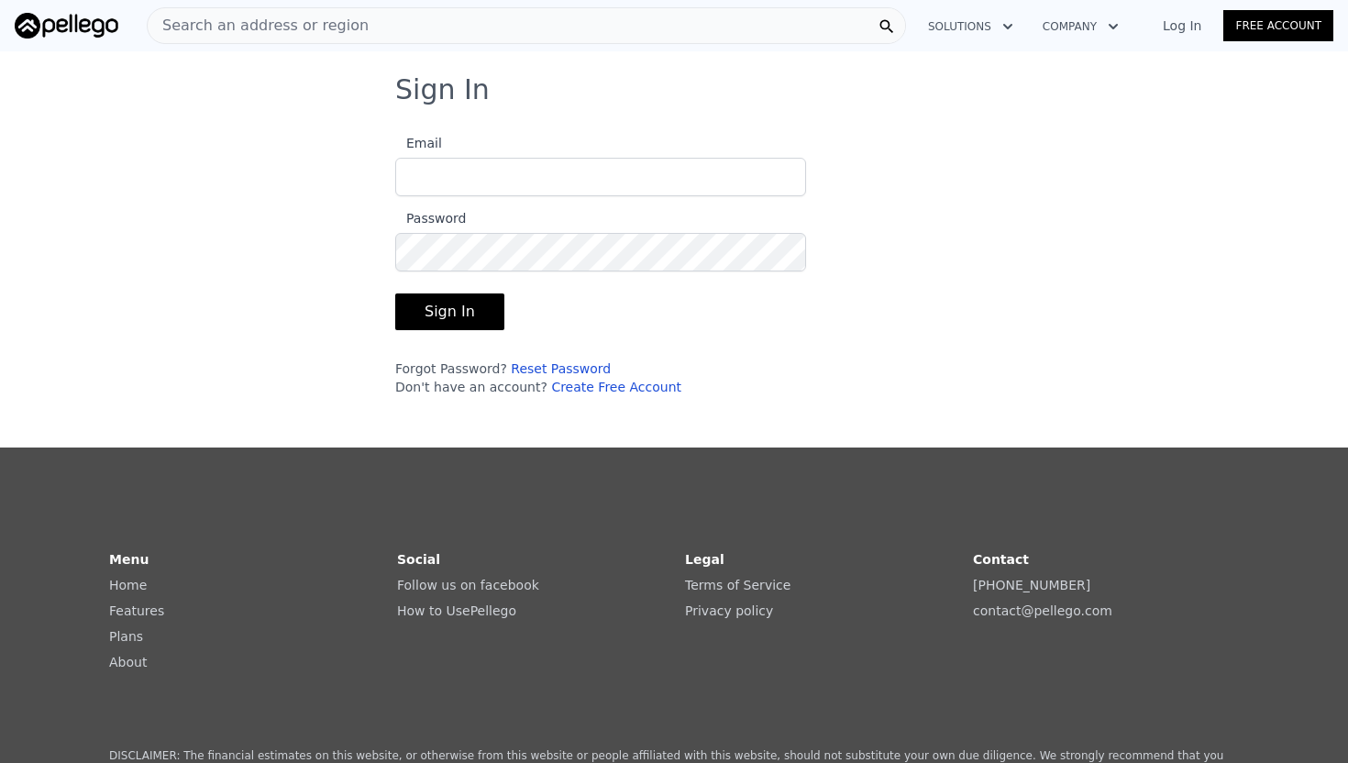
click at [664, 190] on input "Email" at bounding box center [600, 177] width 411 height 39
type input "[EMAIL_ADDRESS][DOMAIN_NAME]"
click at [465, 307] on button "Sign In" at bounding box center [449, 311] width 109 height 37
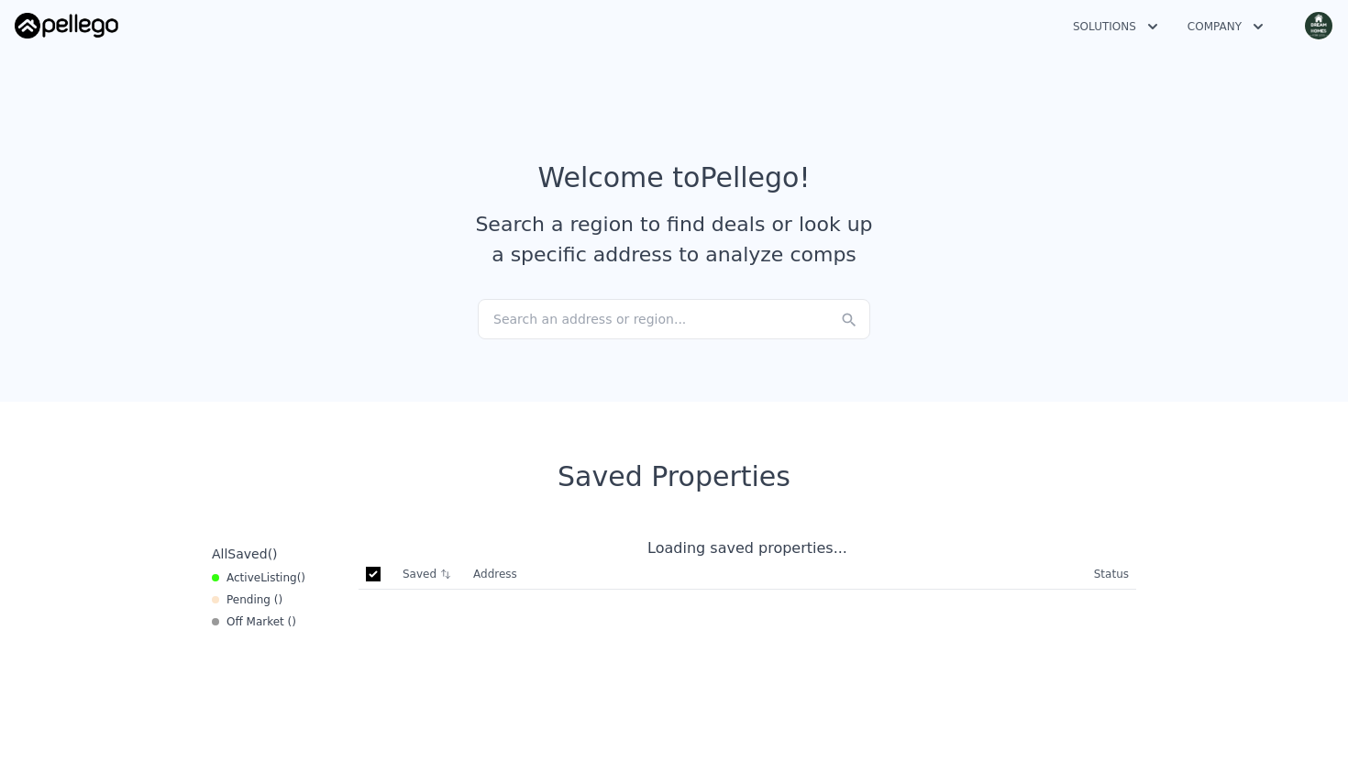
checkbox input "true"
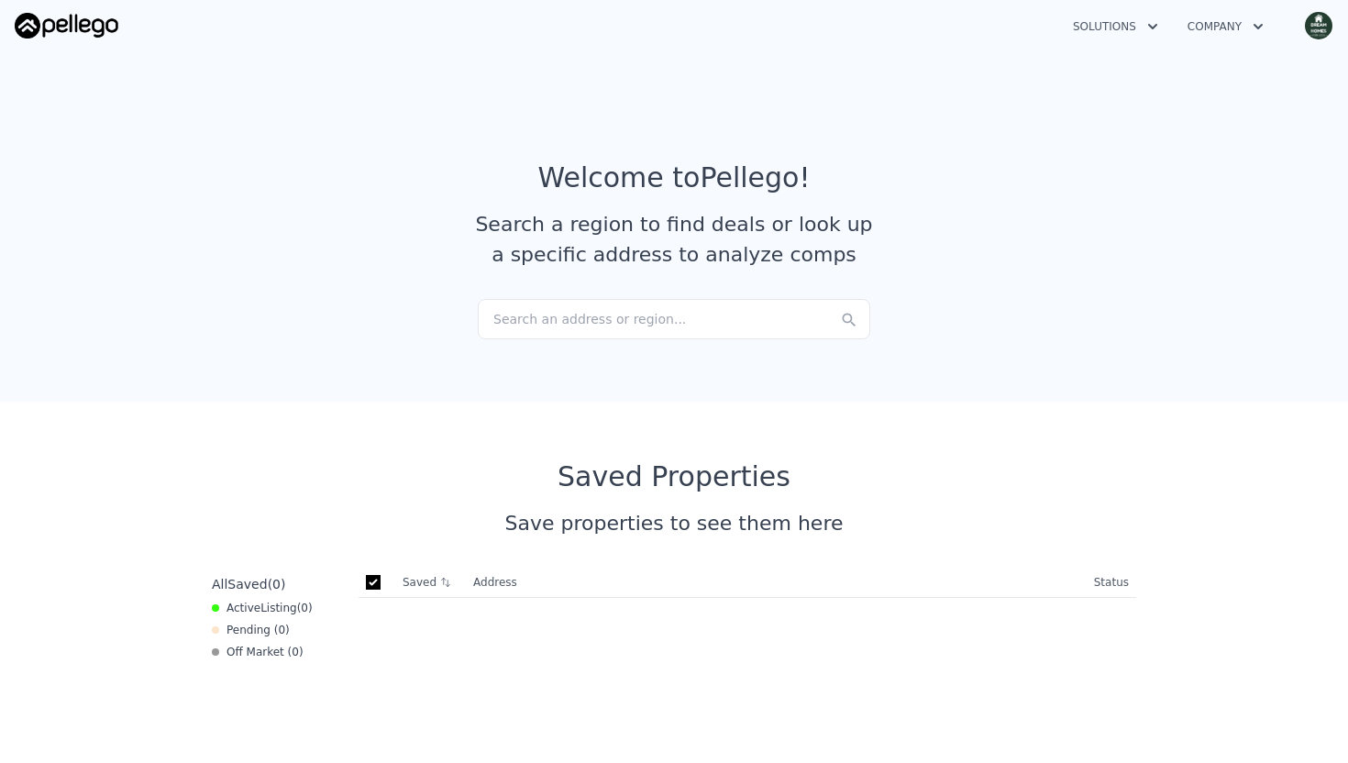
click at [1248, 34] on button "Company" at bounding box center [1225, 26] width 105 height 33
click at [1323, 17] on img "button" at bounding box center [1318, 25] width 29 height 29
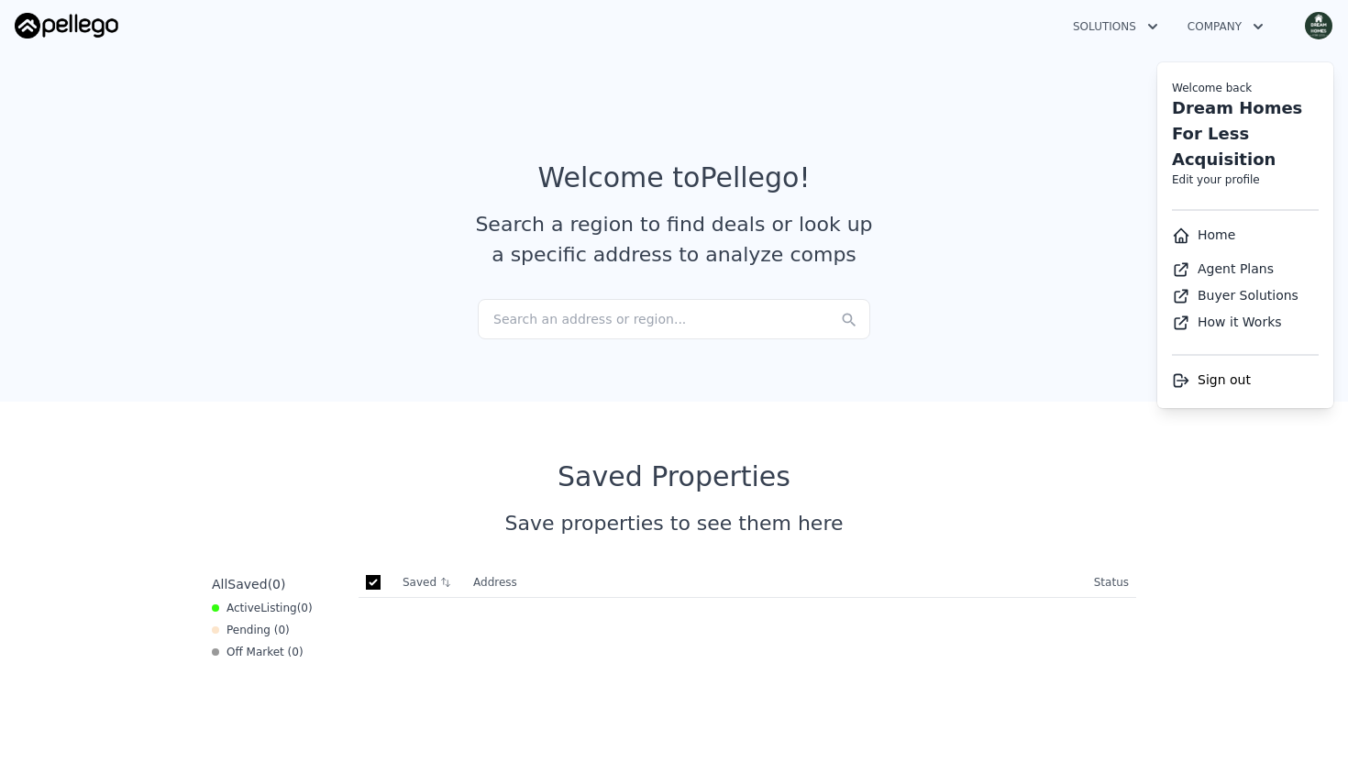
click at [1127, 24] on button "Solutions" at bounding box center [1115, 26] width 115 height 33
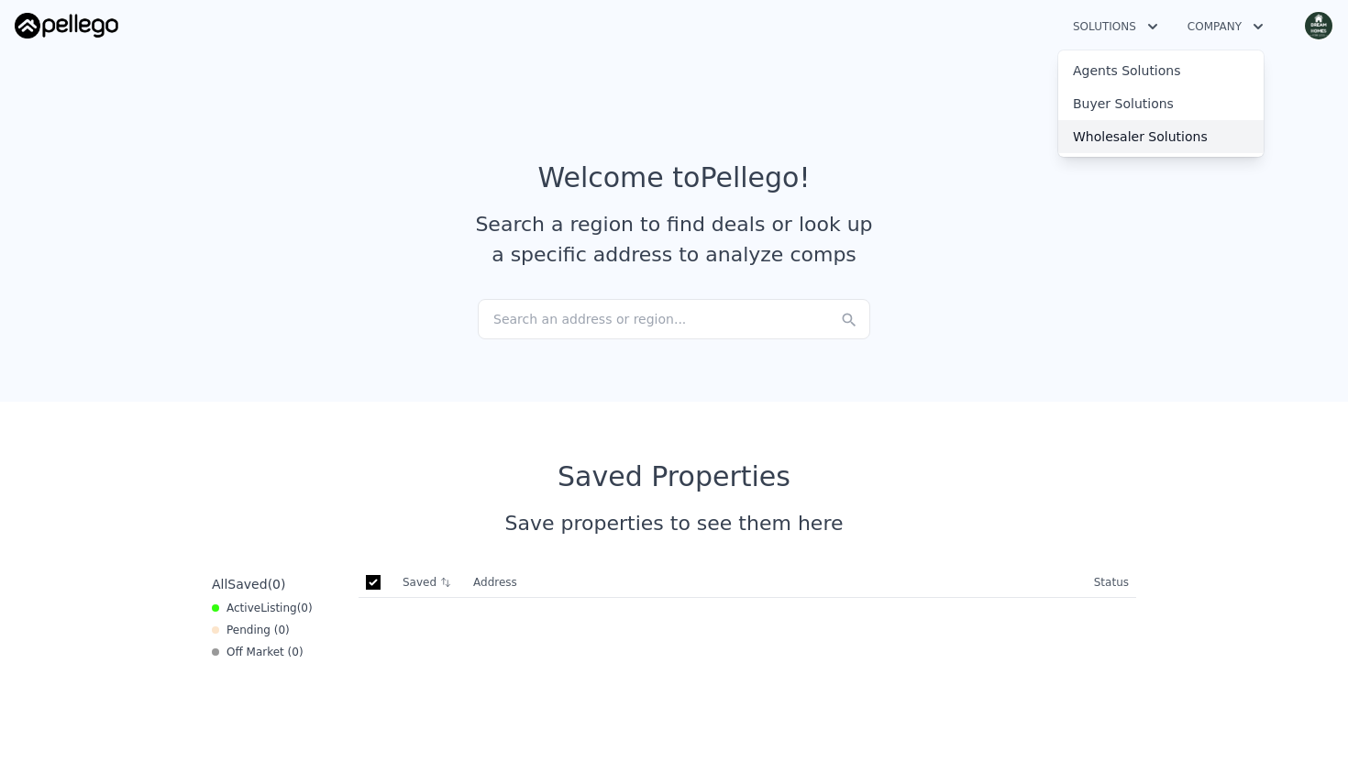
click at [1142, 140] on link "Wholesaler Solutions" at bounding box center [1160, 136] width 205 height 33
click at [1320, 23] on img "button" at bounding box center [1318, 25] width 29 height 29
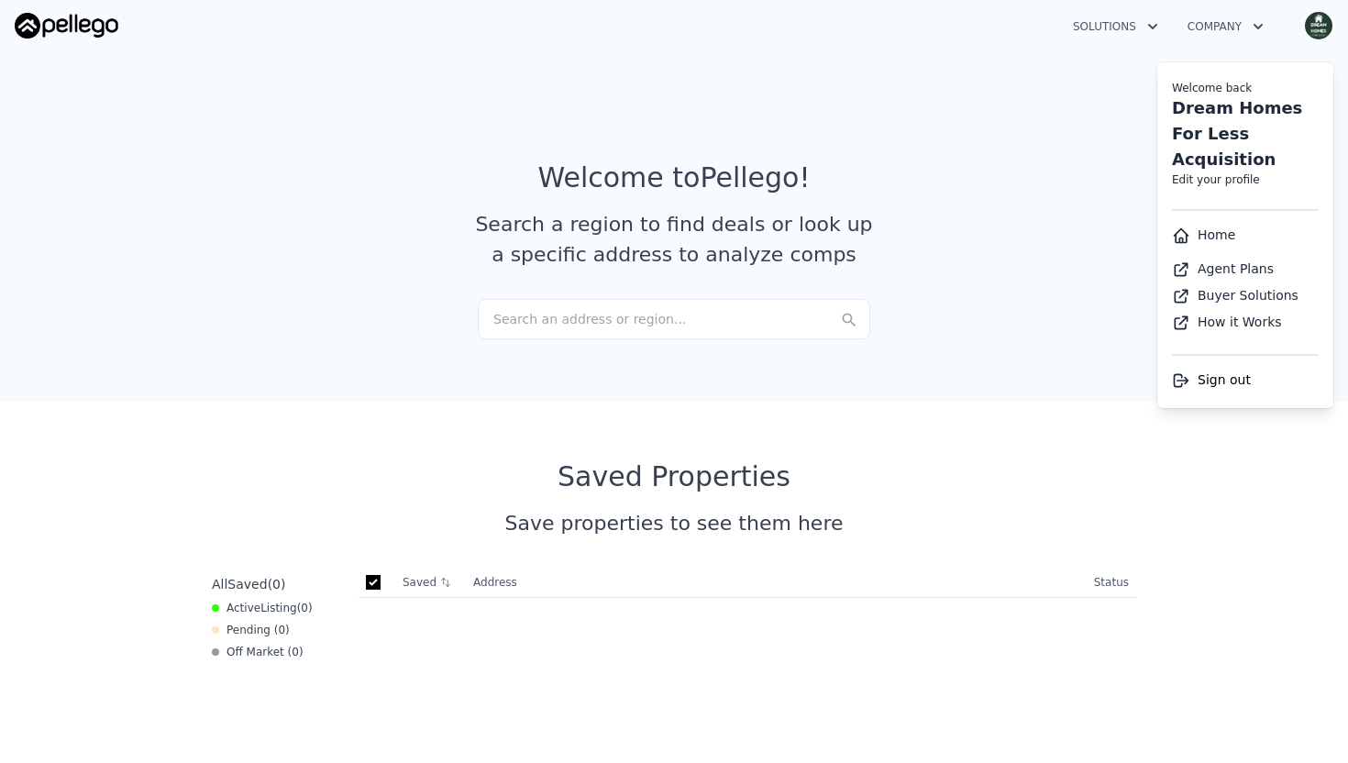
click at [1237, 36] on button "Company" at bounding box center [1225, 26] width 105 height 33
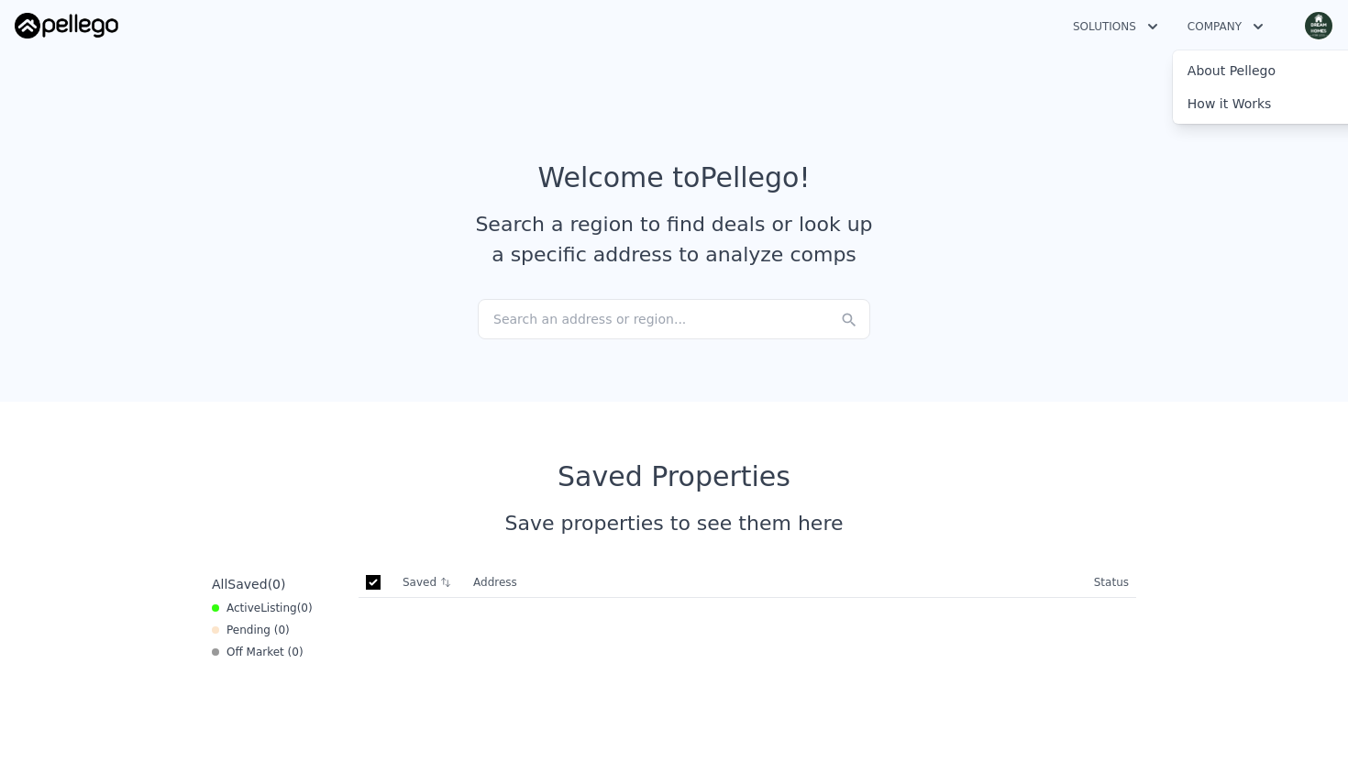
click at [1338, 10] on div "Solutions Company About Pellego How it Works Open main menu Open user menu" at bounding box center [674, 26] width 1348 height 44
click at [1316, 28] on img "button" at bounding box center [1318, 25] width 29 height 29
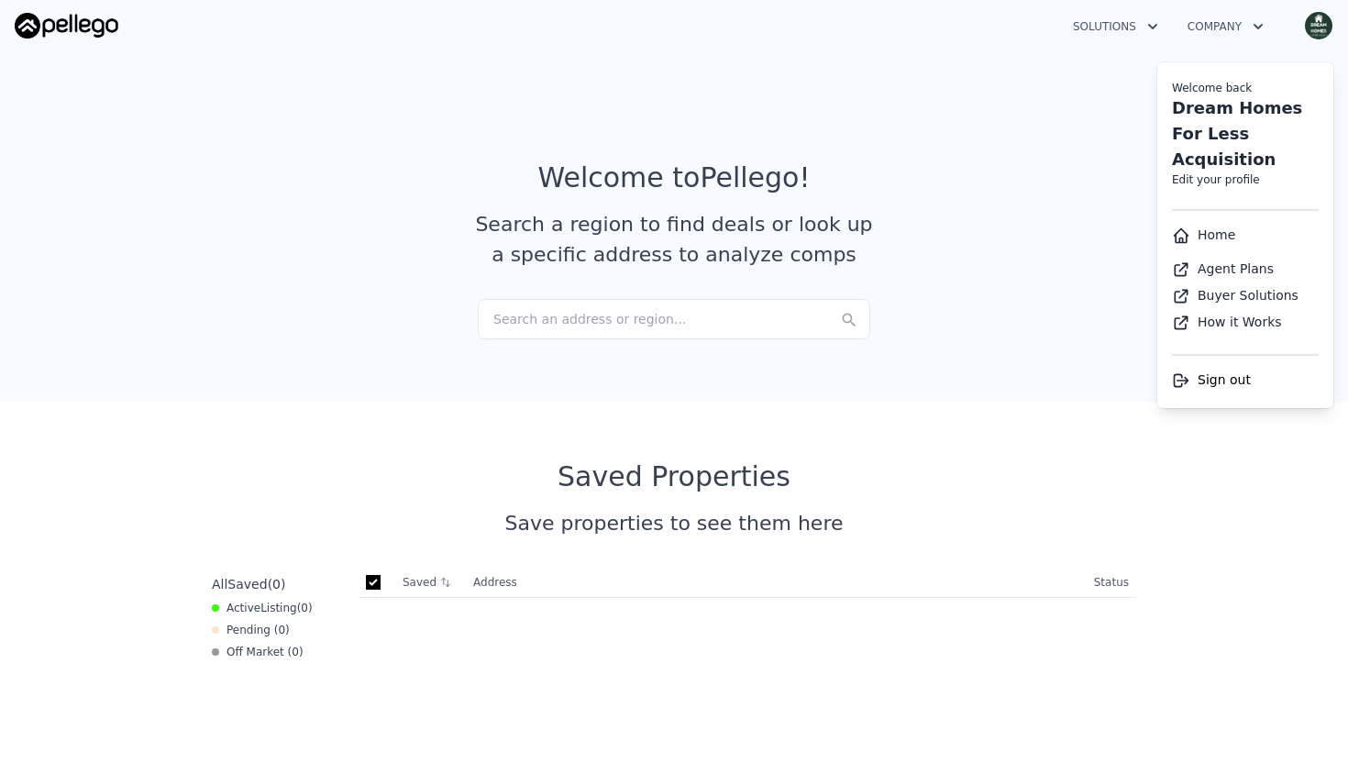
click at [1201, 227] on link "Home" at bounding box center [1203, 234] width 63 height 15
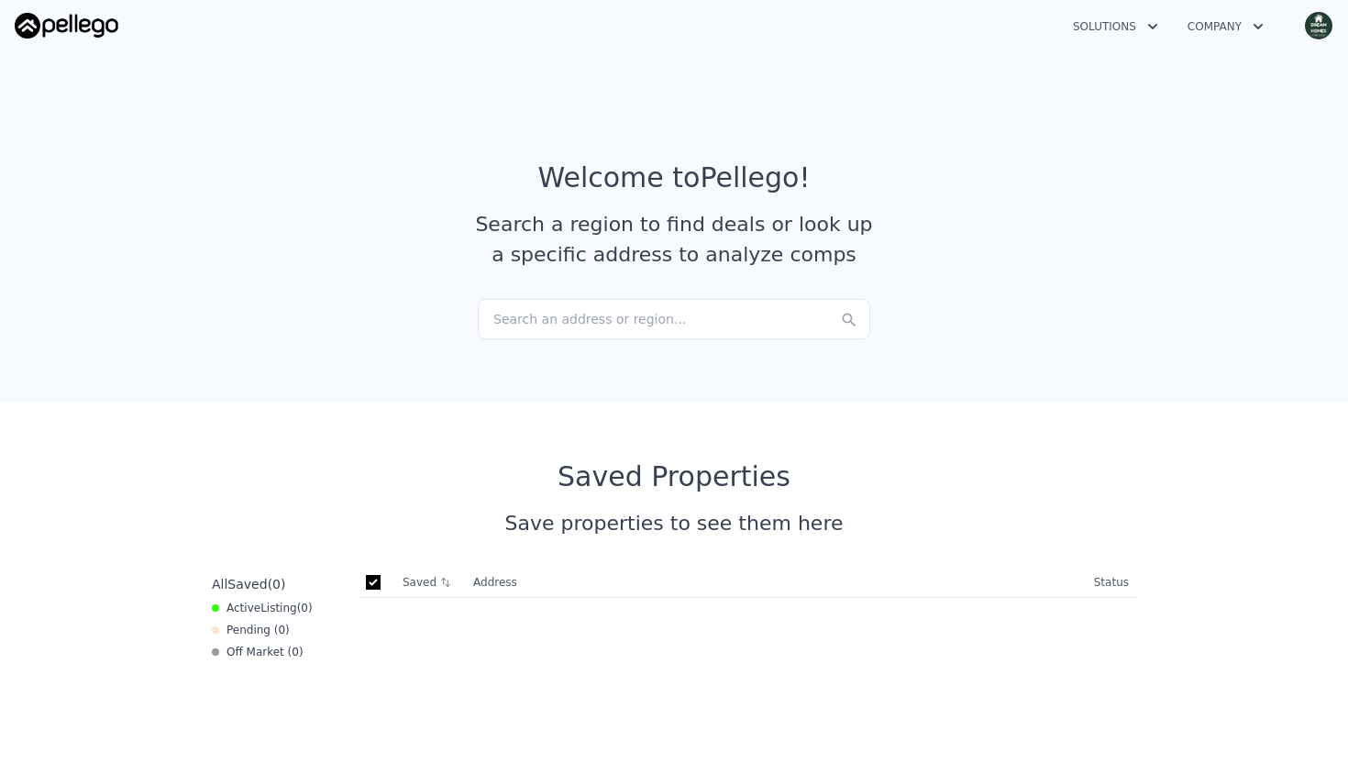
click at [747, 311] on div "Search an address or region..." at bounding box center [674, 319] width 392 height 40
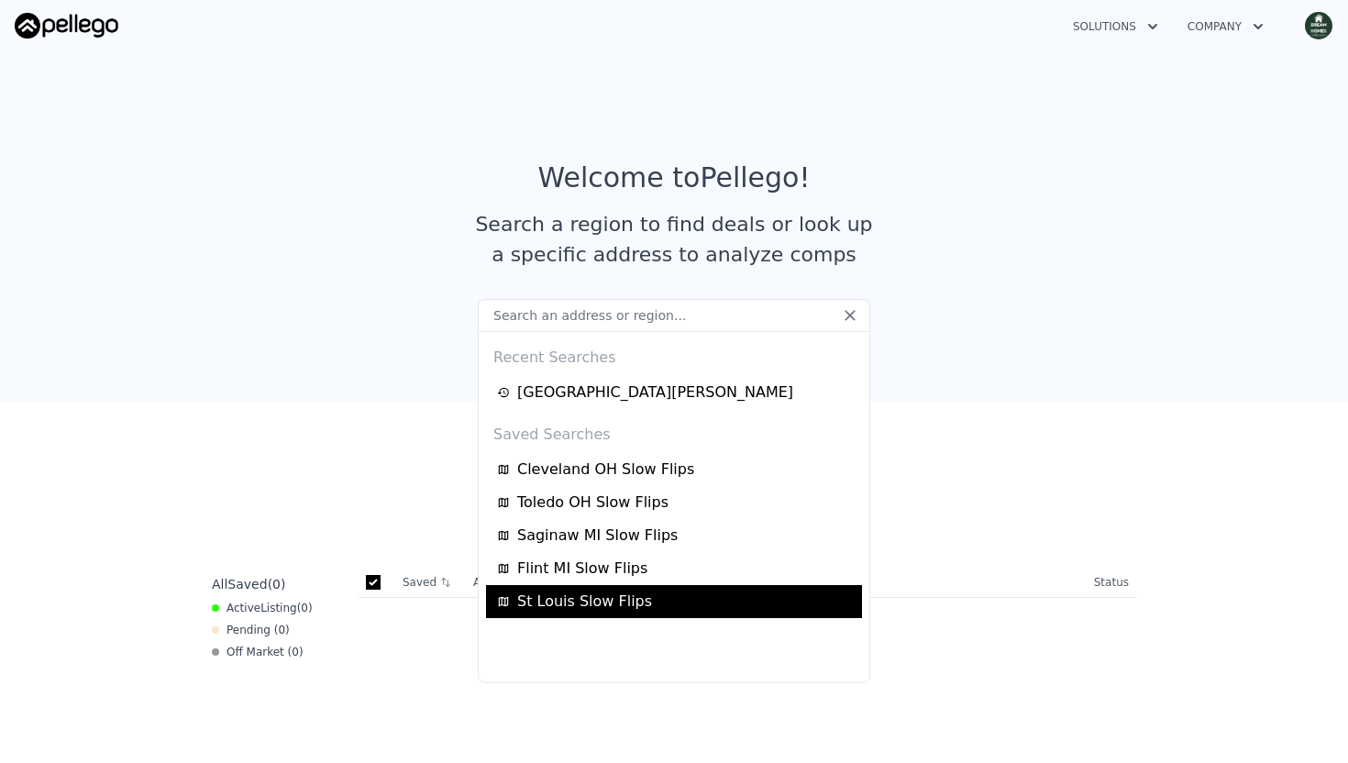
click at [547, 594] on span "St Louis Slow Flips" at bounding box center [584, 601] width 135 height 22
